Goal: Task Accomplishment & Management: Use online tool/utility

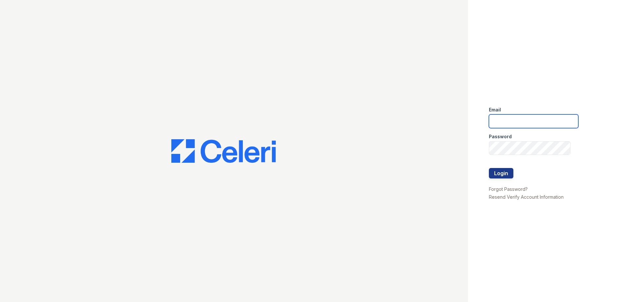
click at [518, 118] on input "email" at bounding box center [533, 121] width 89 height 14
type input "[PERSON_NAME][EMAIL_ADDRESS][PERSON_NAME][DOMAIN_NAME]"
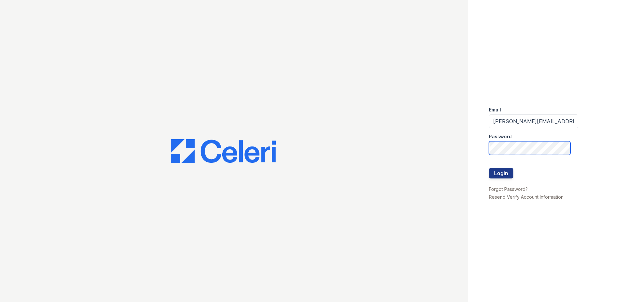
click at [489, 168] on button "Login" at bounding box center [501, 173] width 24 height 10
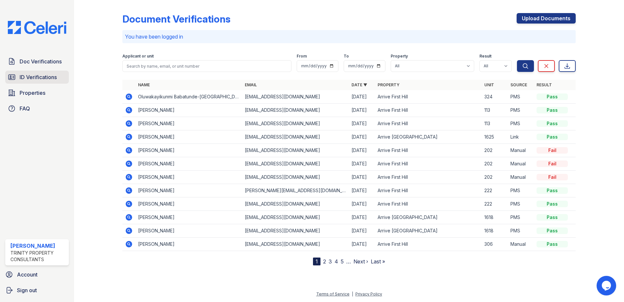
click at [37, 75] on span "ID Verifications" at bounding box center [38, 77] width 37 height 8
